Goal: Task Accomplishment & Management: Manage account settings

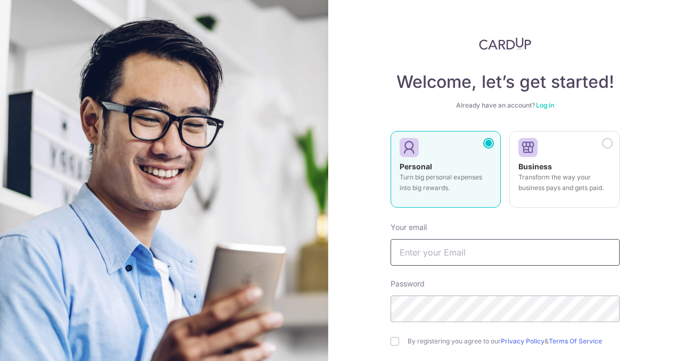
click at [418, 248] on input "text" at bounding box center [505, 252] width 229 height 27
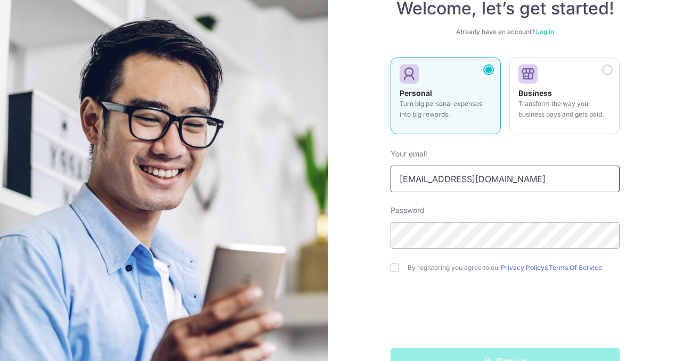
type input "[EMAIL_ADDRESS][DOMAIN_NAME]"
click at [395, 266] on input "checkbox" at bounding box center [395, 268] width 9 height 9
checkbox input "true"
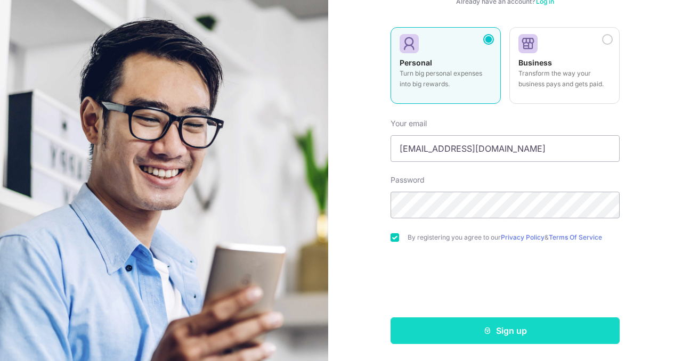
click at [464, 337] on button "Sign up" at bounding box center [505, 331] width 229 height 27
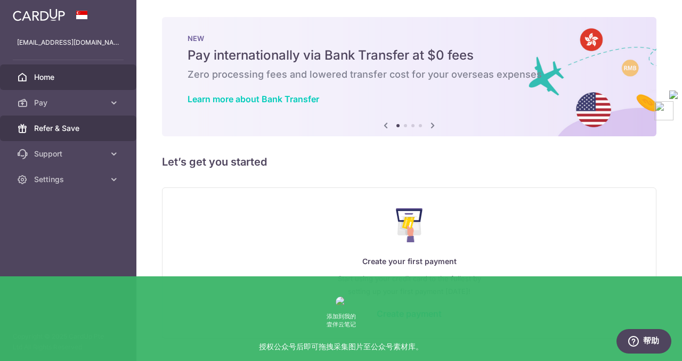
click at [77, 137] on link "Refer & Save" at bounding box center [68, 129] width 136 height 26
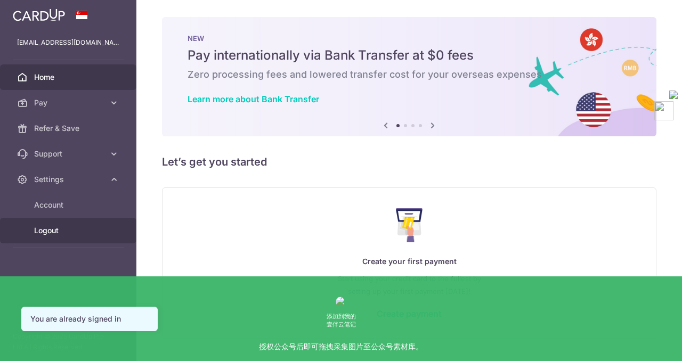
click at [51, 234] on span "Logout" at bounding box center [69, 230] width 70 height 11
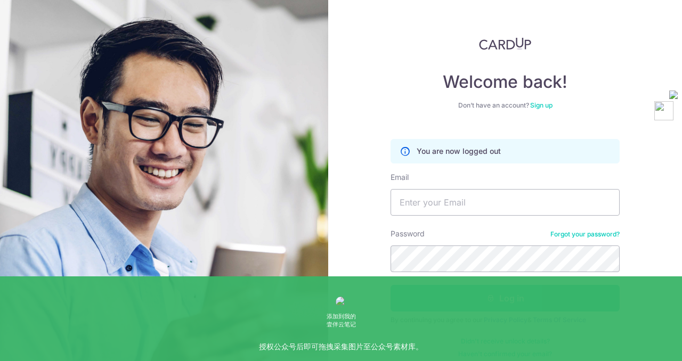
click at [541, 102] on link "Sign up" at bounding box center [541, 105] width 22 height 8
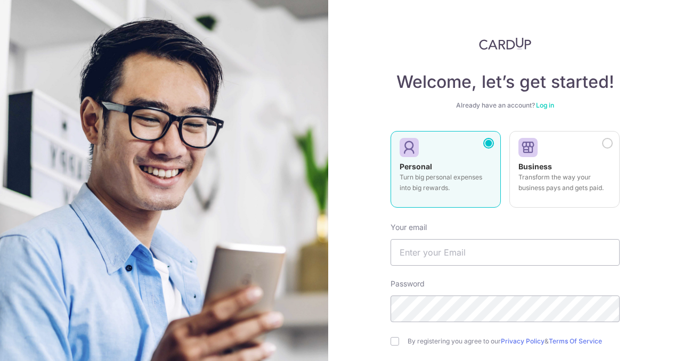
click at [541, 109] on div "Already have an account? Log in" at bounding box center [505, 105] width 229 height 9
click at [426, 253] on input "text" at bounding box center [505, 252] width 229 height 27
type input "xurr413@gmail.com"
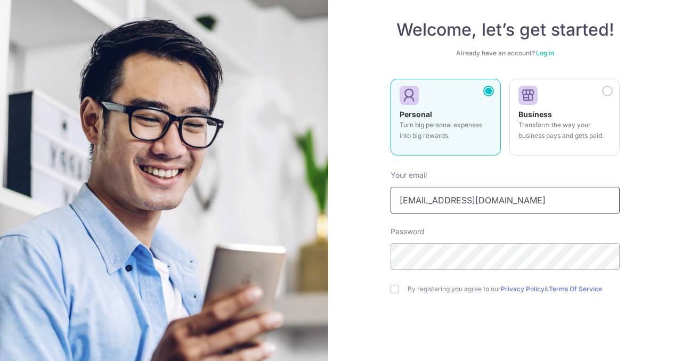
scroll to position [62, 0]
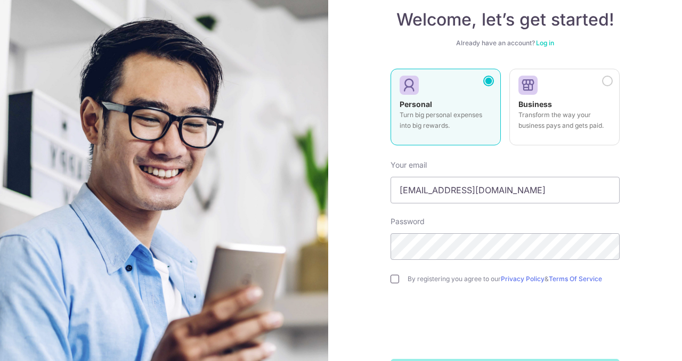
click at [395, 280] on input "checkbox" at bounding box center [395, 279] width 9 height 9
checkbox input "true"
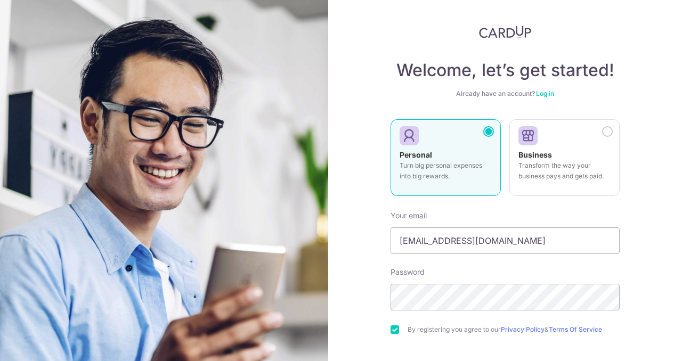
scroll to position [11, 0]
click at [548, 93] on link "Log in" at bounding box center [545, 94] width 18 height 8
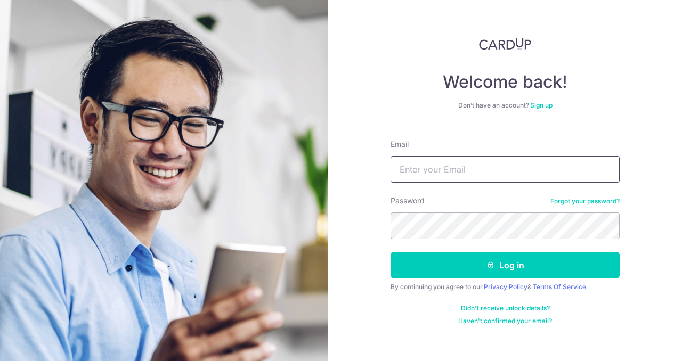
click at [432, 166] on input "Email" at bounding box center [505, 169] width 229 height 27
type input "xurr413@gmail.com"
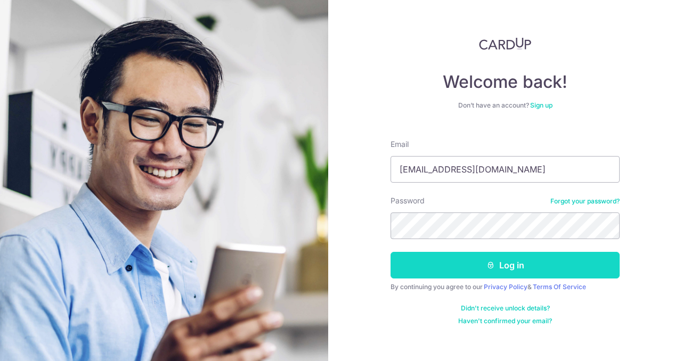
click at [482, 265] on button "Log in" at bounding box center [505, 265] width 229 height 27
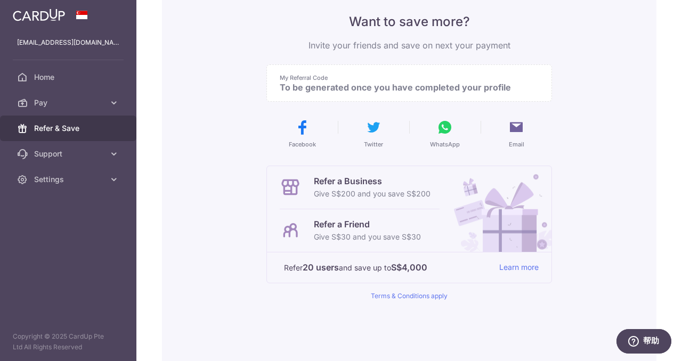
scroll to position [125, 0]
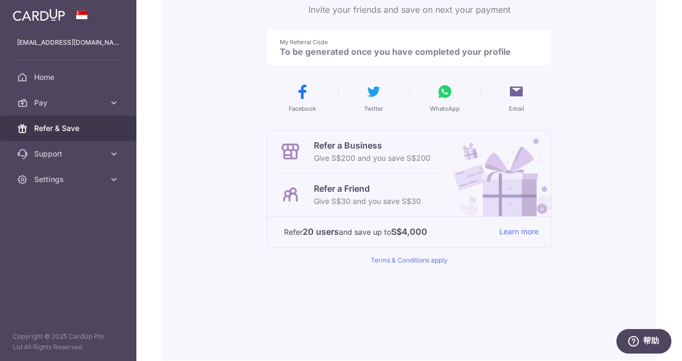
click at [519, 224] on footer "Refer 20 users and save up to S$4,000 Learn more" at bounding box center [409, 231] width 285 height 31
click at [517, 224] on footer "Refer 20 users and save up to S$4,000 Learn more" at bounding box center [409, 231] width 285 height 31
click at [518, 228] on link "Learn more" at bounding box center [518, 231] width 39 height 13
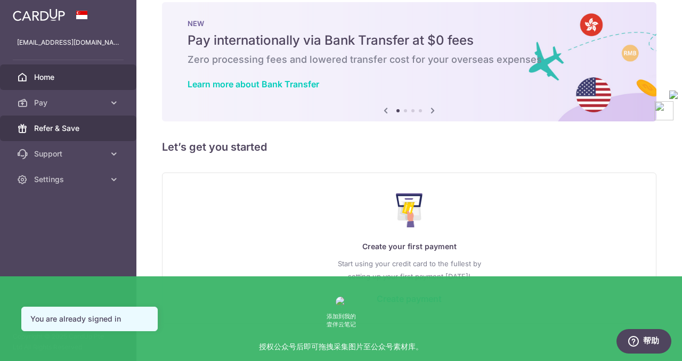
click at [82, 125] on span "Refer & Save" at bounding box center [69, 128] width 70 height 11
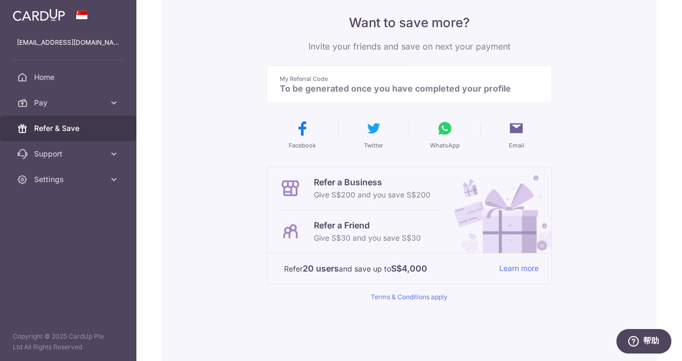
scroll to position [88, 0]
click at [400, 232] on p "Give S$30 and you save S$30" at bounding box center [367, 238] width 107 height 13
click at [358, 78] on p "My Referral Code" at bounding box center [405, 79] width 250 height 9
click at [350, 85] on p "To be generated once you have completed your profile" at bounding box center [405, 88] width 250 height 11
click at [418, 90] on p "To be generated once you have completed your profile" at bounding box center [405, 88] width 250 height 11
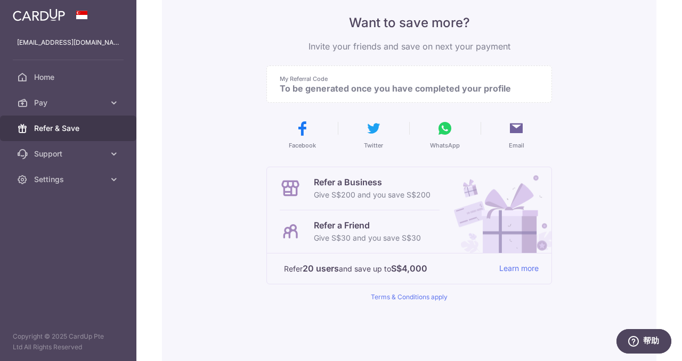
click at [479, 90] on p "To be generated once you have completed your profile" at bounding box center [405, 88] width 250 height 11
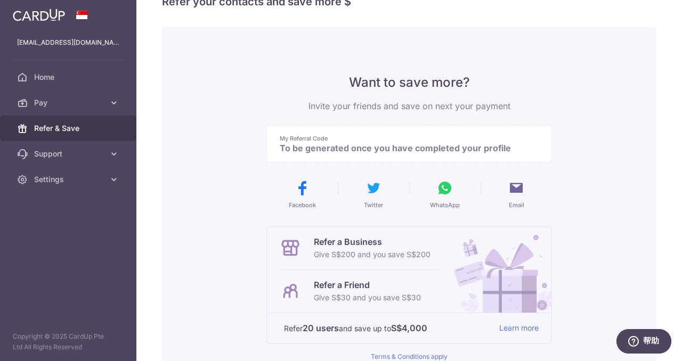
scroll to position [0, 0]
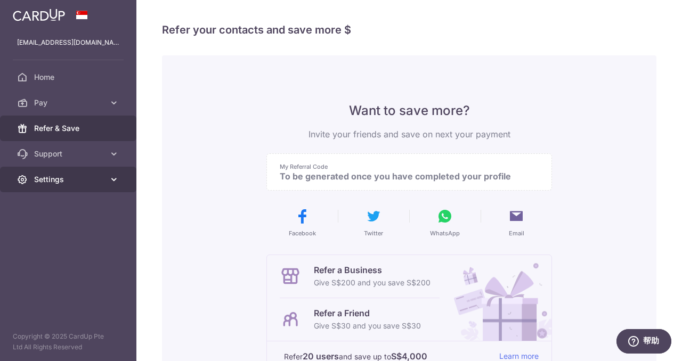
click at [60, 180] on span "Settings" at bounding box center [69, 179] width 70 height 11
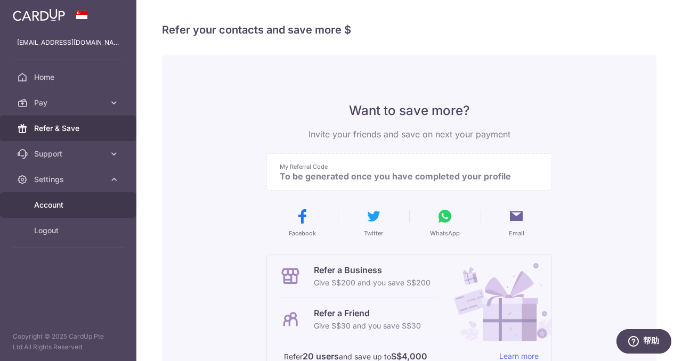
click at [65, 201] on span "Account" at bounding box center [69, 205] width 70 height 11
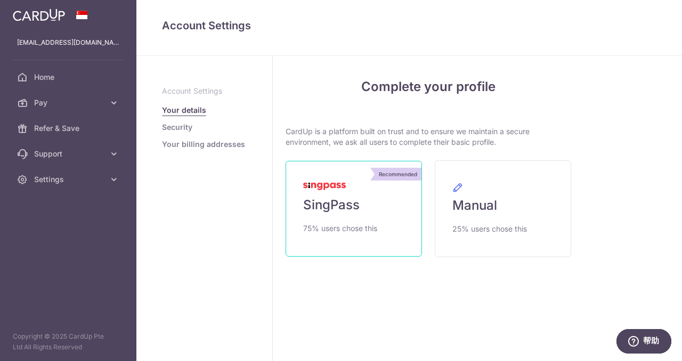
click at [329, 203] on span "SingPass" at bounding box center [331, 205] width 56 height 17
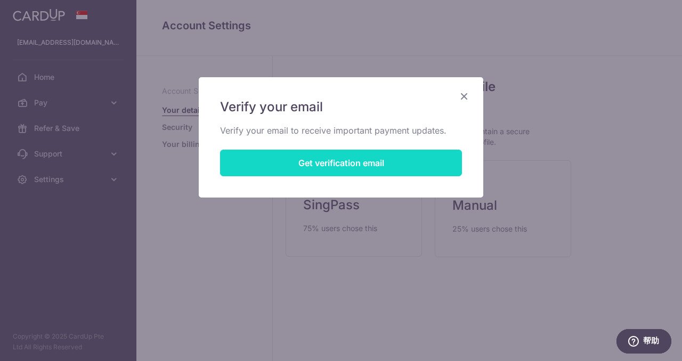
click at [332, 162] on button "Get verification email" at bounding box center [341, 163] width 242 height 27
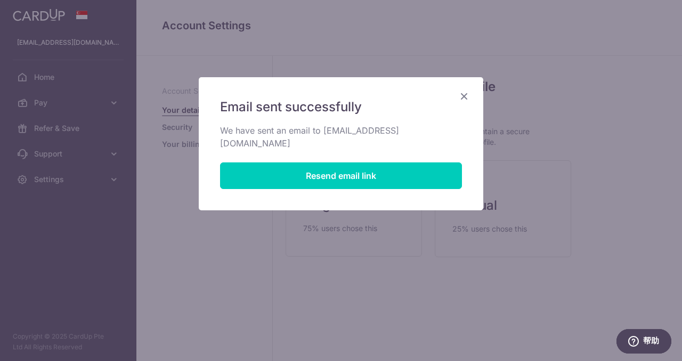
click at [326, 266] on div "Email sent successfully We have sent an email to xurr413@gmail.com Resend email…" at bounding box center [341, 180] width 682 height 361
click at [61, 190] on div "Email sent successfully We have sent an email to xurr413@gmail.com Resend email…" at bounding box center [341, 180] width 682 height 361
click at [467, 94] on icon "Close" at bounding box center [464, 96] width 13 height 13
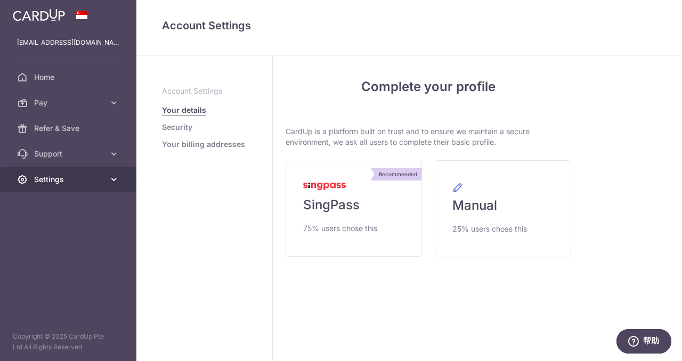
click at [38, 182] on span "Settings" at bounding box center [69, 179] width 70 height 11
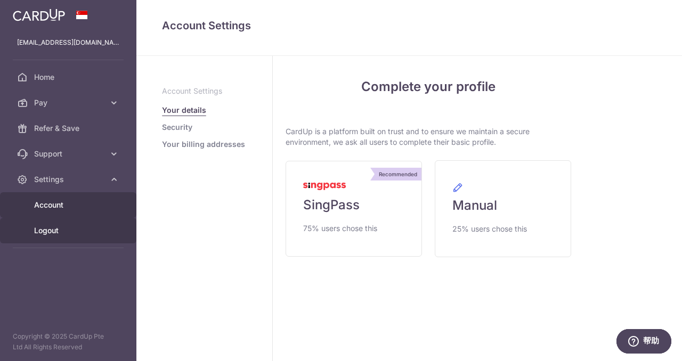
click at [46, 234] on span "Logout" at bounding box center [69, 230] width 70 height 11
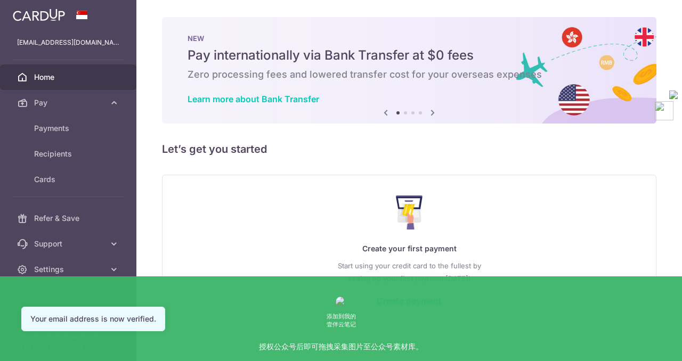
click at [70, 85] on link "Home" at bounding box center [68, 77] width 136 height 26
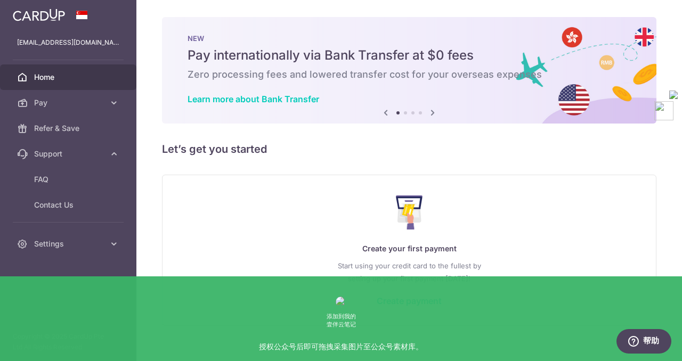
scroll to position [15, 0]
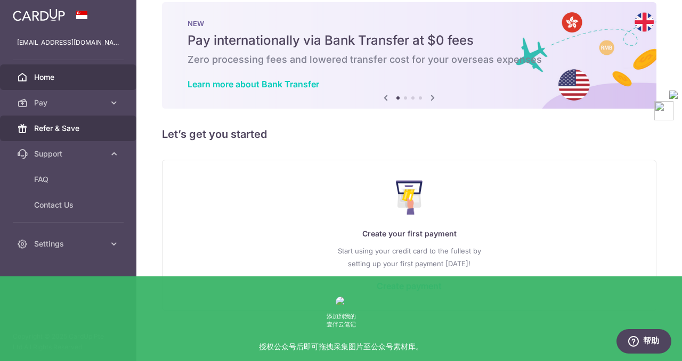
click at [67, 127] on span "Refer & Save" at bounding box center [69, 128] width 70 height 11
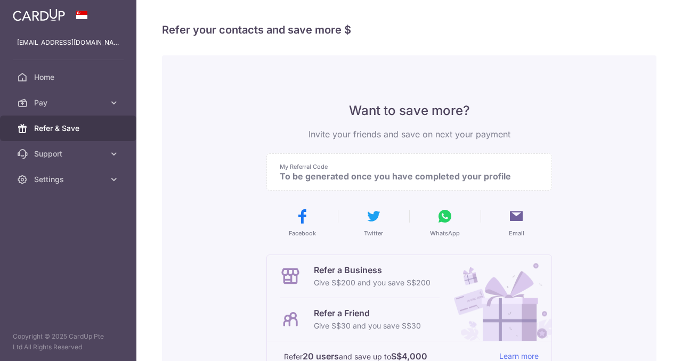
click at [382, 176] on p "To be generated once you have completed your profile" at bounding box center [405, 176] width 250 height 11
click at [85, 180] on span "Settings" at bounding box center [69, 179] width 70 height 11
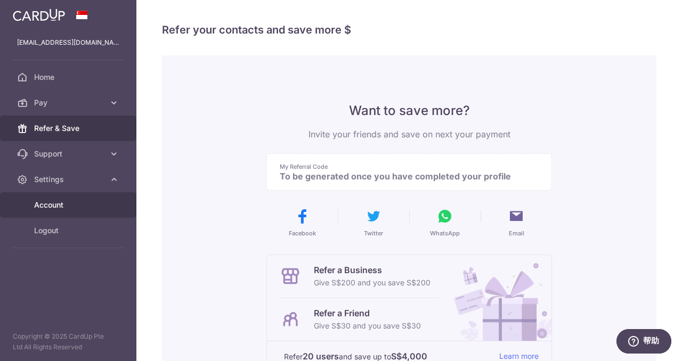
click at [64, 210] on span "Account" at bounding box center [69, 205] width 70 height 11
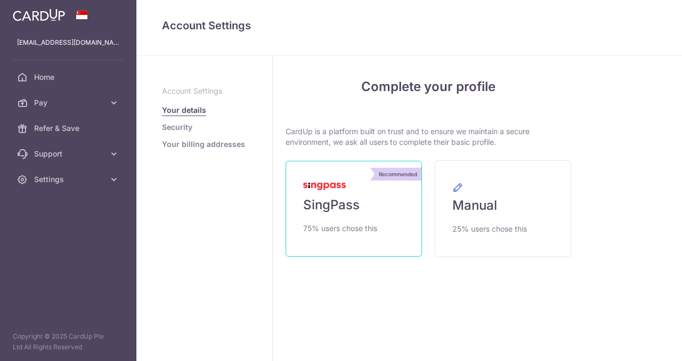
click at [335, 222] on span "75% users chose this" at bounding box center [340, 228] width 74 height 13
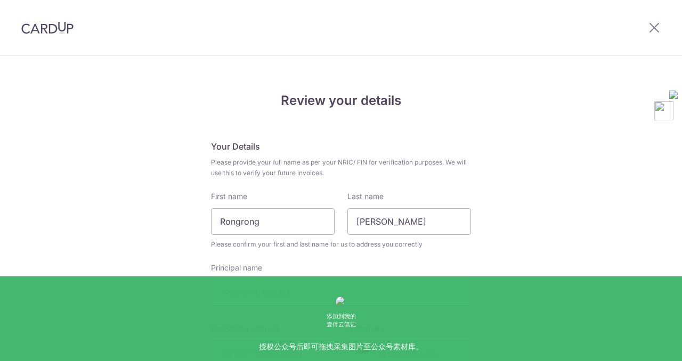
type input "91242298"
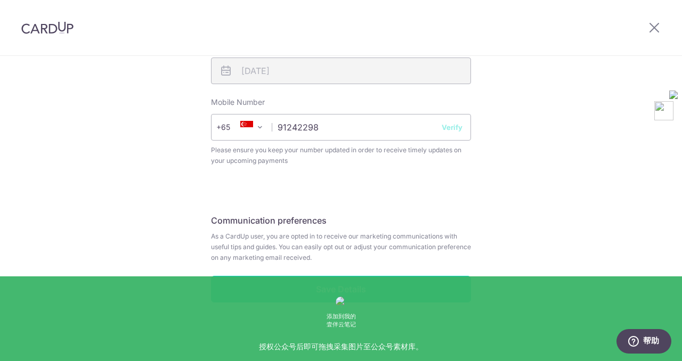
click at [305, 294] on input "Save Details" at bounding box center [341, 289] width 260 height 27
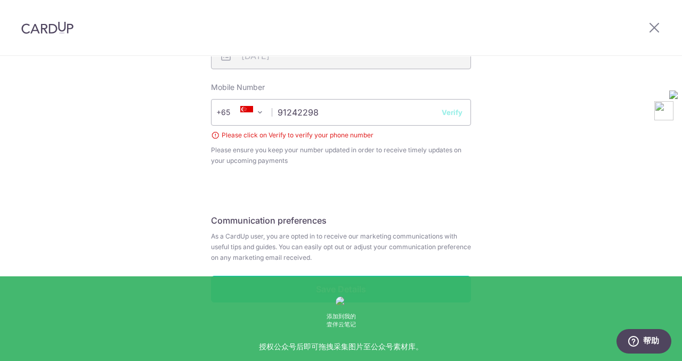
click at [454, 113] on button "Verify" at bounding box center [452, 112] width 21 height 11
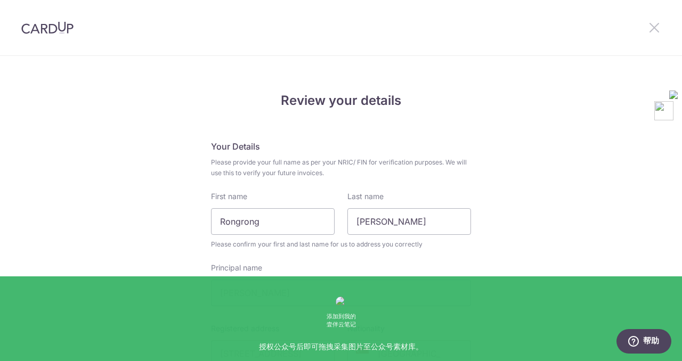
click at [660, 31] on icon at bounding box center [654, 27] width 13 height 13
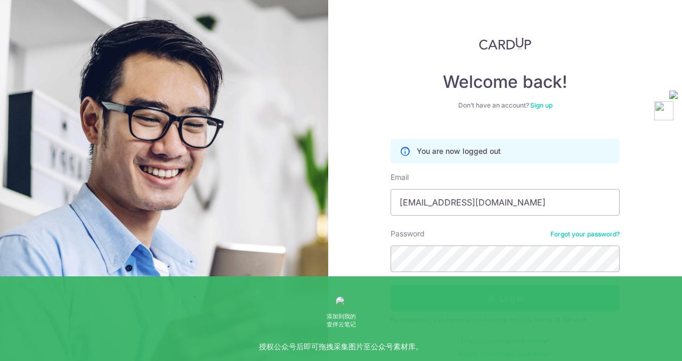
click at [493, 295] on icon "submit" at bounding box center [490, 298] width 9 height 9
